Goal: Book appointment/travel/reservation

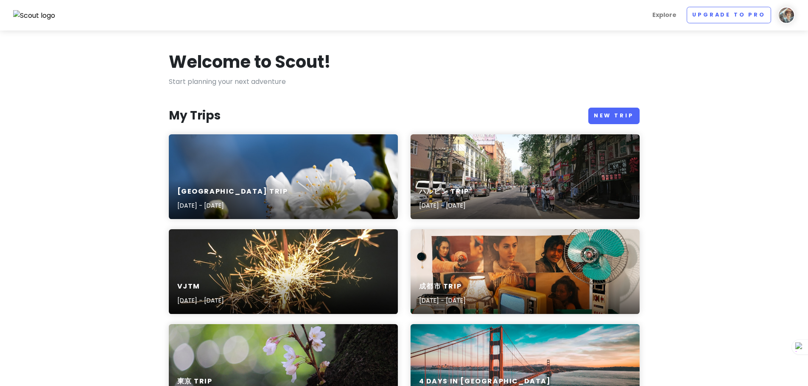
click at [201, 160] on div "[GEOGRAPHIC_DATA] Trip [DATE] - [DATE]" at bounding box center [283, 176] width 229 height 85
click at [615, 113] on link "New Trip" at bounding box center [613, 116] width 51 height 17
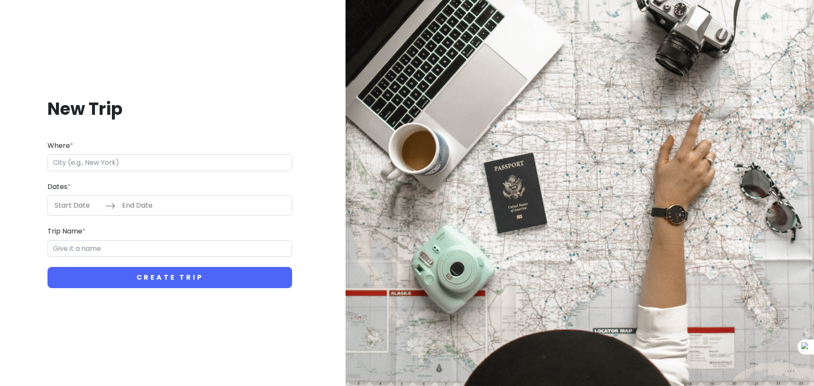
click at [122, 165] on input "Where *" at bounding box center [169, 162] width 245 height 17
type input "中華人民共和国 [GEOGRAPHIC_DATA] [GEOGRAPHIC_DATA]"
type input "成都市 Trip"
click at [85, 210] on input "Start Date" at bounding box center [77, 206] width 55 height 20
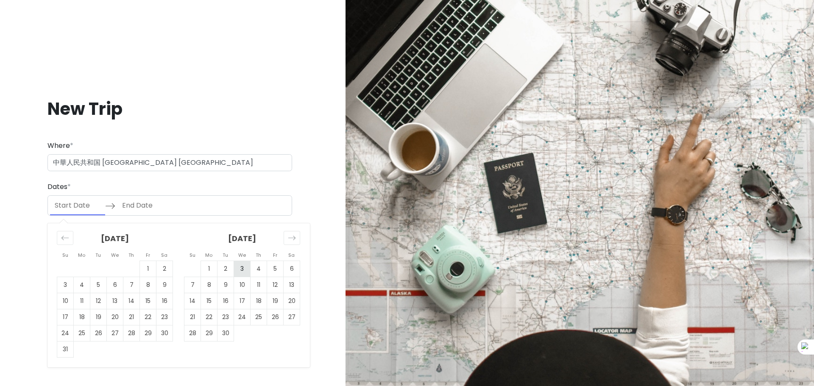
click at [240, 270] on td "3" at bounding box center [242, 269] width 17 height 16
type input "[DATE]"
click at [240, 270] on td "3" at bounding box center [242, 269] width 17 height 16
type input "[DATE]"
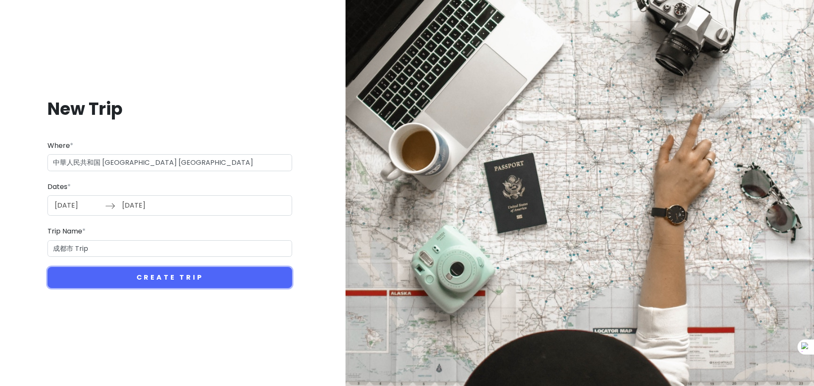
click at [240, 270] on button "Create Trip" at bounding box center [169, 277] width 245 height 21
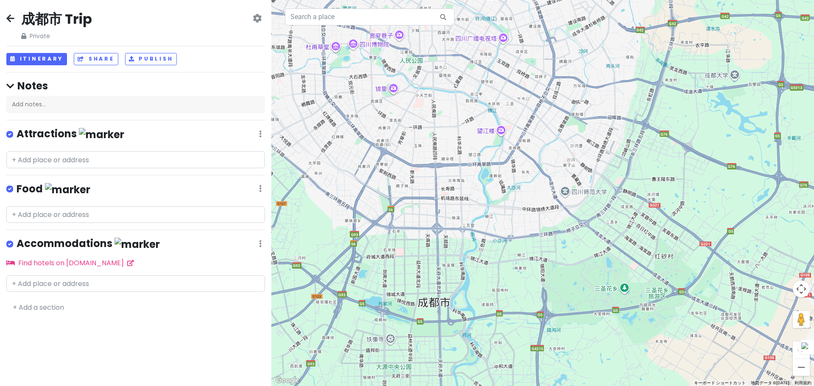
drag, startPoint x: 613, startPoint y: 115, endPoint x: 509, endPoint y: 229, distance: 154.0
click at [509, 229] on div at bounding box center [542, 193] width 543 height 386
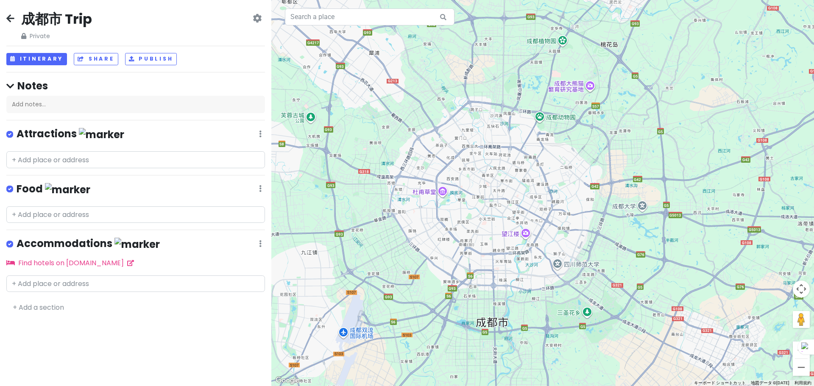
drag, startPoint x: 626, startPoint y: 105, endPoint x: 533, endPoint y: 208, distance: 138.4
click at [533, 208] on div at bounding box center [542, 193] width 543 height 386
